Goal: Information Seeking & Learning: Learn about a topic

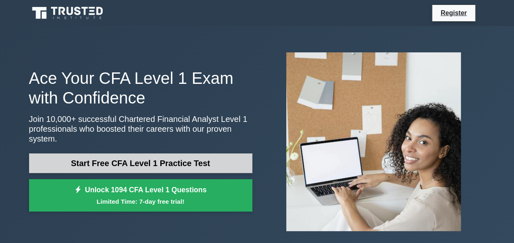
click at [169, 154] on link "Start Free CFA Level 1 Practice Test" at bounding box center [140, 163] width 223 height 20
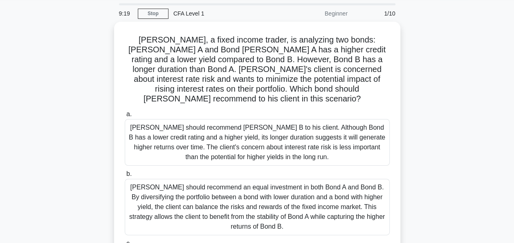
scroll to position [32, 0]
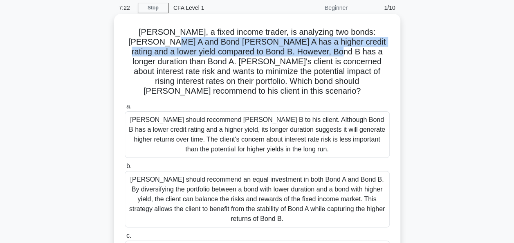
drag, startPoint x: 130, startPoint y: 45, endPoint x: 275, endPoint y: 49, distance: 145.5
click at [275, 49] on h5 "[PERSON_NAME], a fixed income trader, is analyzing two bonds: [PERSON_NAME] A a…" at bounding box center [257, 61] width 266 height 69
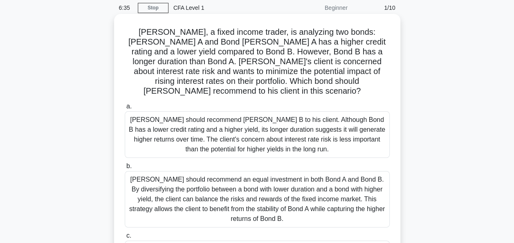
drag, startPoint x: 275, startPoint y: 49, endPoint x: 323, endPoint y: 59, distance: 48.9
click at [323, 59] on h5 "[PERSON_NAME], a fixed income trader, is analyzing two bonds: [PERSON_NAME] A a…" at bounding box center [257, 61] width 266 height 69
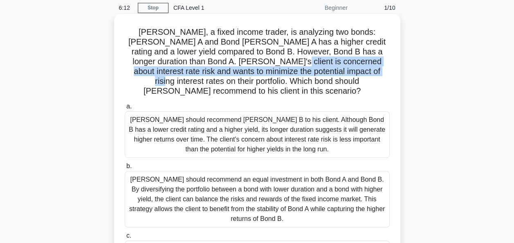
drag, startPoint x: 220, startPoint y: 62, endPoint x: 302, endPoint y: 73, distance: 83.2
click at [302, 73] on h5 "[PERSON_NAME], a fixed income trader, is analyzing two bonds: [PERSON_NAME] A a…" at bounding box center [257, 61] width 266 height 69
click at [303, 73] on h5 "[PERSON_NAME], a fixed income trader, is analyzing two bonds: [PERSON_NAME] A a…" at bounding box center [257, 61] width 266 height 69
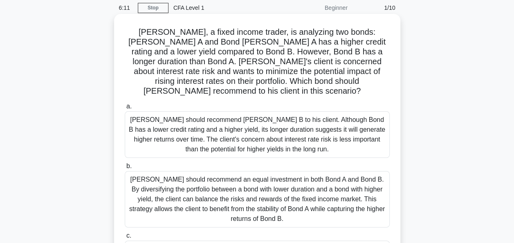
click at [311, 71] on h5 "[PERSON_NAME], a fixed income trader, is analyzing two bonds: [PERSON_NAME] A a…" at bounding box center [257, 61] width 266 height 69
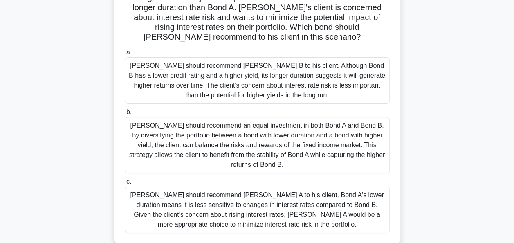
scroll to position [92, 0]
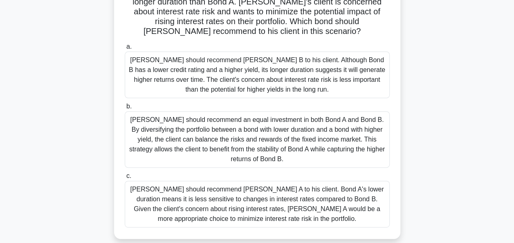
click at [313, 197] on div "[PERSON_NAME] should recommend [PERSON_NAME] A to his client. Bond A's lower du…" at bounding box center [257, 204] width 265 height 47
click at [125, 179] on input "c. Tom should recommend Bond A to his client. Bond A's lower duration means it …" at bounding box center [125, 175] width 0 height 5
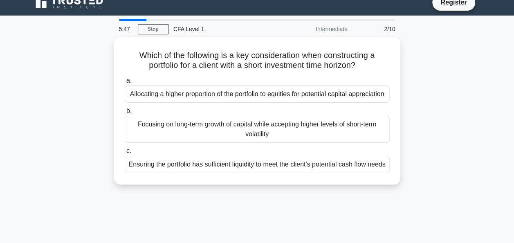
scroll to position [0, 0]
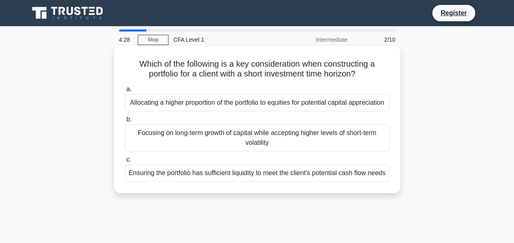
click at [284, 181] on div "Ensuring the portfolio has sufficient liquidity to meet the client's potential …" at bounding box center [257, 172] width 265 height 17
click at [125, 162] on input "c. Ensuring the portfolio has sufficient liquidity to meet the client's potenti…" at bounding box center [125, 159] width 0 height 5
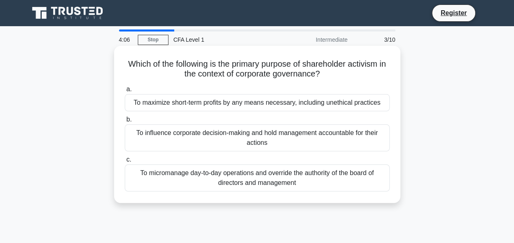
drag, startPoint x: 356, startPoint y: 67, endPoint x: 385, endPoint y: 79, distance: 31.1
click at [385, 79] on h5 "Which of the following is the primary purpose of shareholder activism in the co…" at bounding box center [257, 69] width 266 height 20
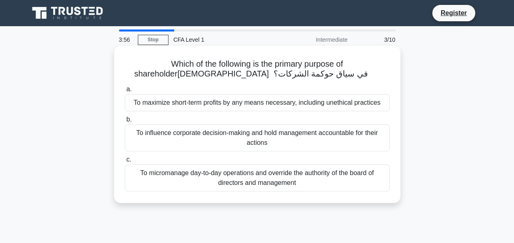
click at [208, 68] on h5 "Which of the following is the primary purpose of shareholder ‏النشاط في سياق حو…" at bounding box center [257, 69] width 266 height 20
click at [129, 63] on h5 "Which of the following is the primary purpose of shareholder ‏النشاط في سياق حو…" at bounding box center [257, 69] width 266 height 20
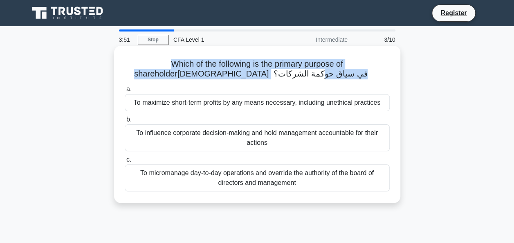
drag, startPoint x: 125, startPoint y: 64, endPoint x: 213, endPoint y: 75, distance: 89.3
click at [213, 75] on h5 "Which of the following is the primary purpose of shareholder ‏النشاط في سياق حو…" at bounding box center [257, 69] width 266 height 20
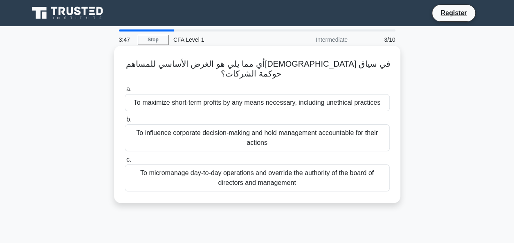
click at [237, 65] on font "‏النشاط في سياق حوكمة الشركات؟ ‏" at bounding box center [305, 68] width 169 height 19
drag, startPoint x: 386, startPoint y: 65, endPoint x: 378, endPoint y: 63, distance: 8.1
click at [378, 63] on h5 "‏أي مما يلي هو الغرض الأساسي للمساهم ‏ ‏النشاط في سياق حوكمة الشركات؟ ‏ .spinne…" at bounding box center [257, 69] width 266 height 20
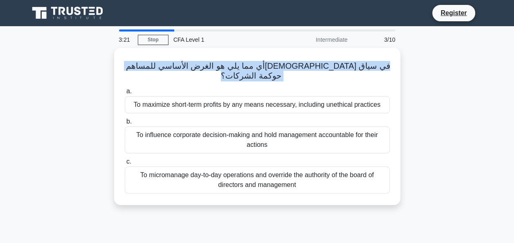
drag, startPoint x: 123, startPoint y: 62, endPoint x: 402, endPoint y: 70, distance: 278.8
click at [402, 70] on div "‏أي مما يلي هو الغرض الأساسي للمساهم ‏ ‏النشاط في سياق حوكمة الشركات؟ ‏ .spinne…" at bounding box center [257, 131] width 466 height 167
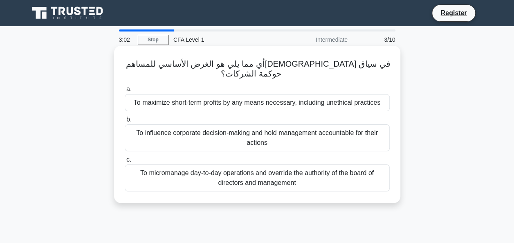
click at [194, 72] on div "‏أي مما يلي هو الغرض الأساسي للمساهم ‏ ‏النشاط في سياق حوكمة الشركات؟ ‏ .spinne…" at bounding box center [256, 124] width 279 height 150
click at [166, 125] on div "To influence corporate decision-making and hold management accountable for thei…" at bounding box center [257, 137] width 265 height 27
click at [125, 122] on input "b. To influence corporate decision-making and hold management accountable for t…" at bounding box center [125, 119] width 0 height 5
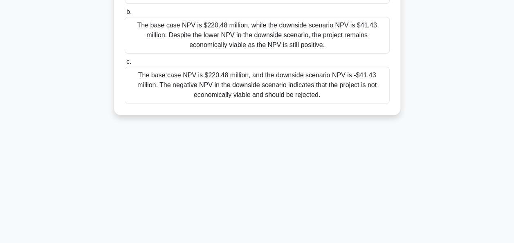
scroll to position [199, 0]
